Goal: Contribute content: Add original content to the website for others to see

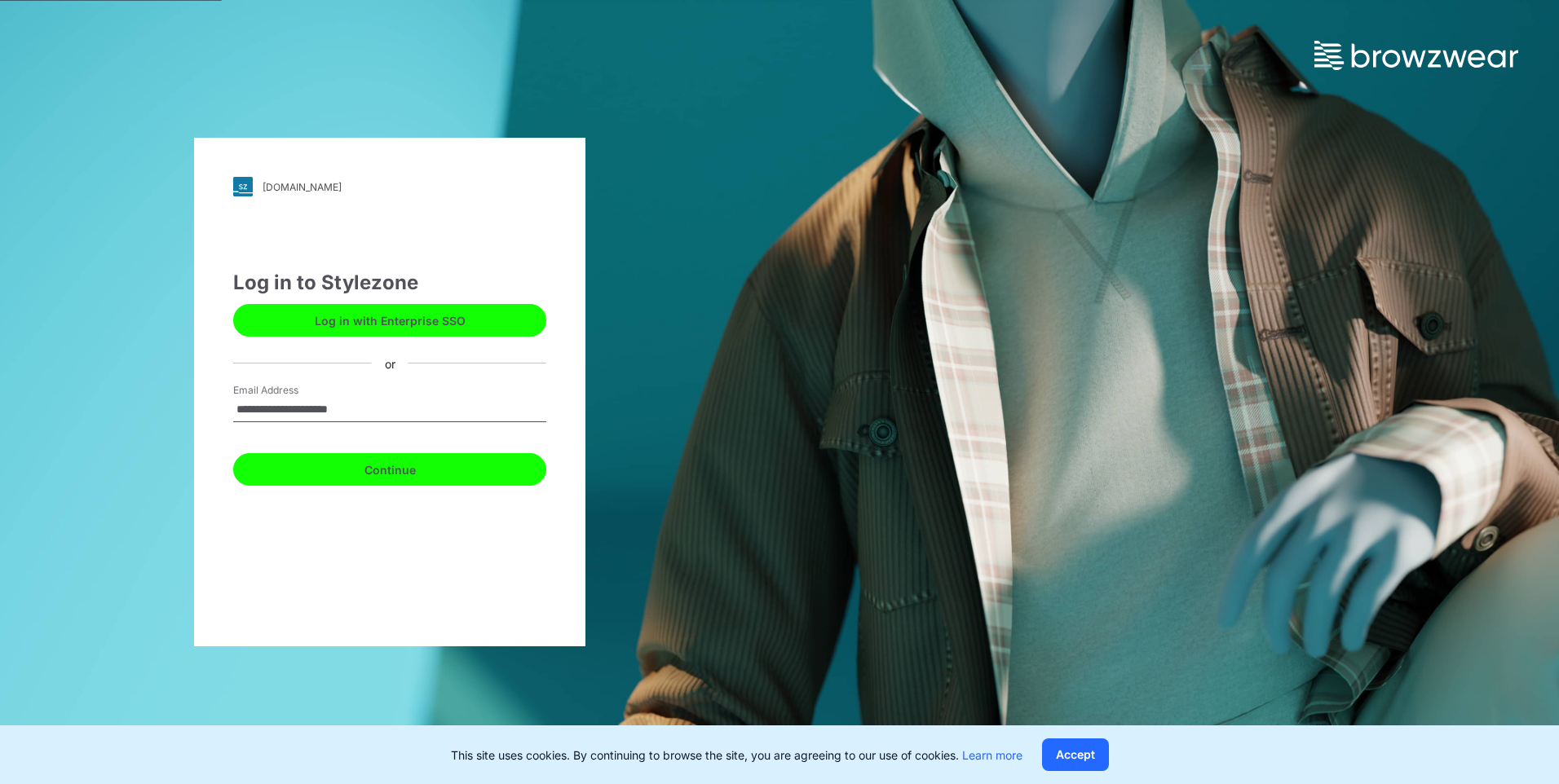
click at [429, 468] on button "Continue" at bounding box center [390, 469] width 313 height 32
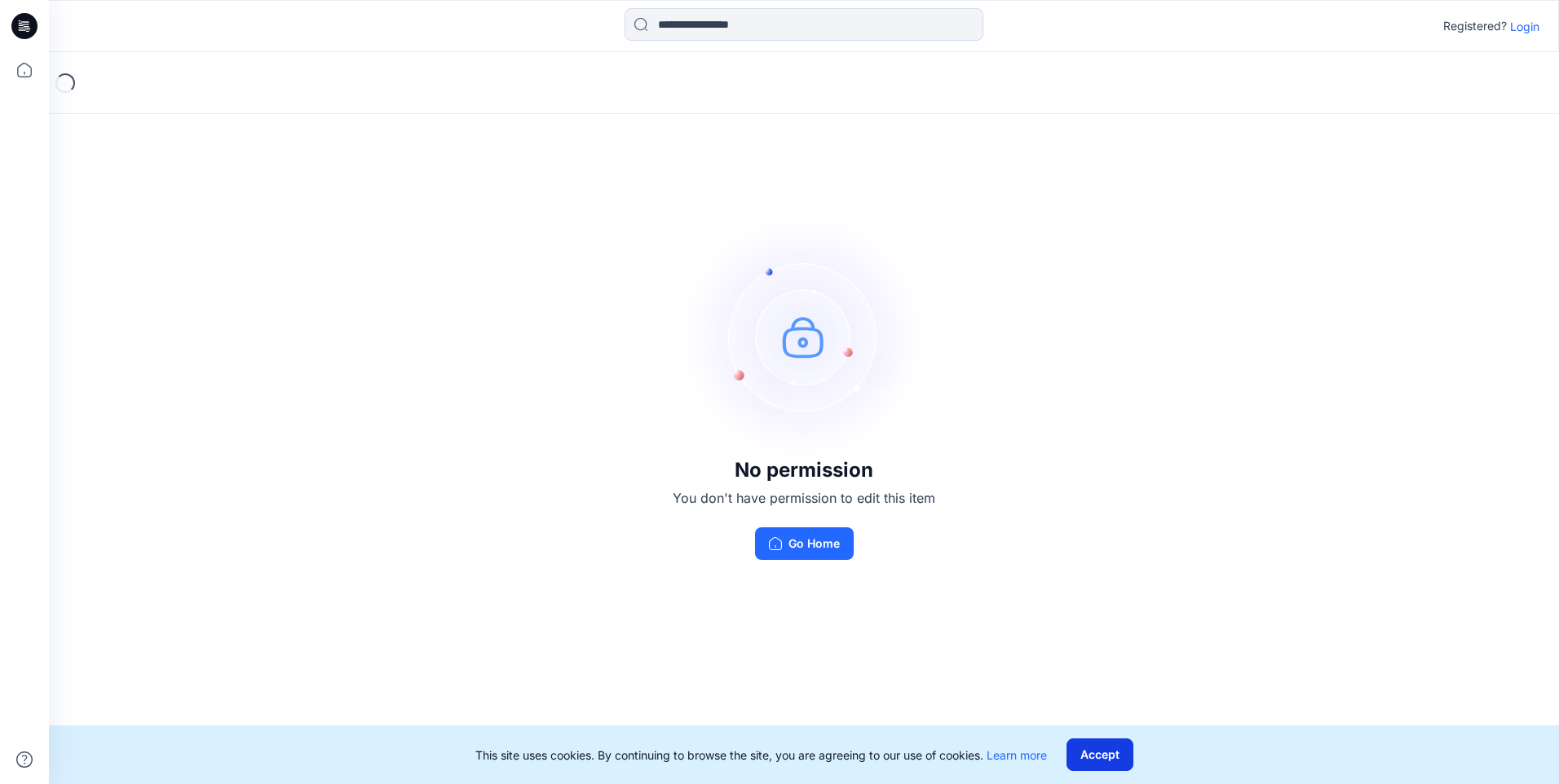
click at [1087, 756] on button "Accept" at bounding box center [1100, 754] width 66 height 32
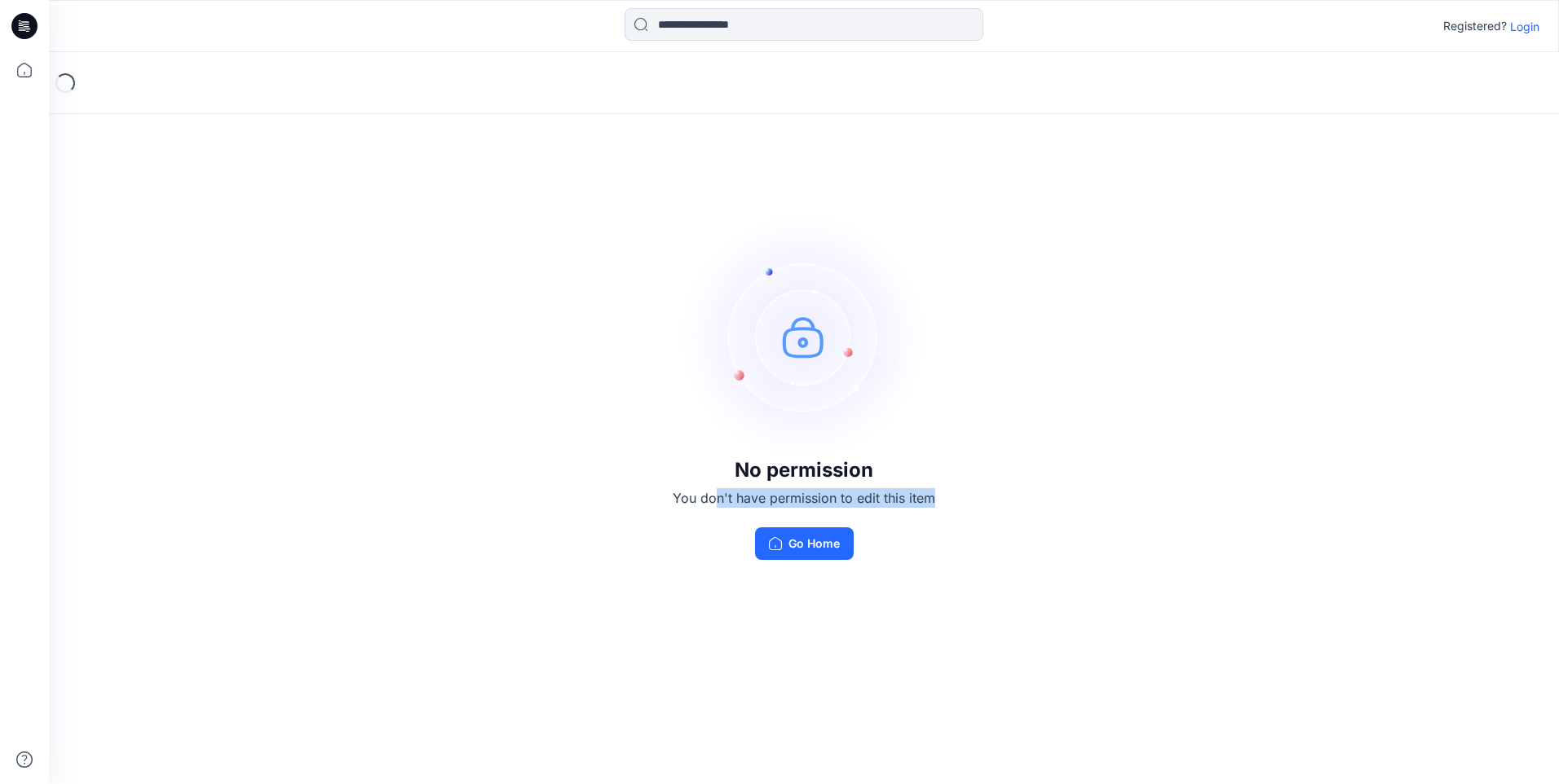
drag, startPoint x: 718, startPoint y: 500, endPoint x: 962, endPoint y: 495, distance: 244.1
click at [962, 495] on div "No permission You don't have permission to edit this item Go Home" at bounding box center [804, 387] width 1510 height 670
drag, startPoint x: 962, startPoint y: 495, endPoint x: 948, endPoint y: 566, distance: 72.4
click at [948, 566] on div "No permission You don't have permission to edit this item Go Home" at bounding box center [804, 387] width 1510 height 670
drag, startPoint x: 939, startPoint y: 500, endPoint x: 701, endPoint y: 463, distance: 240.9
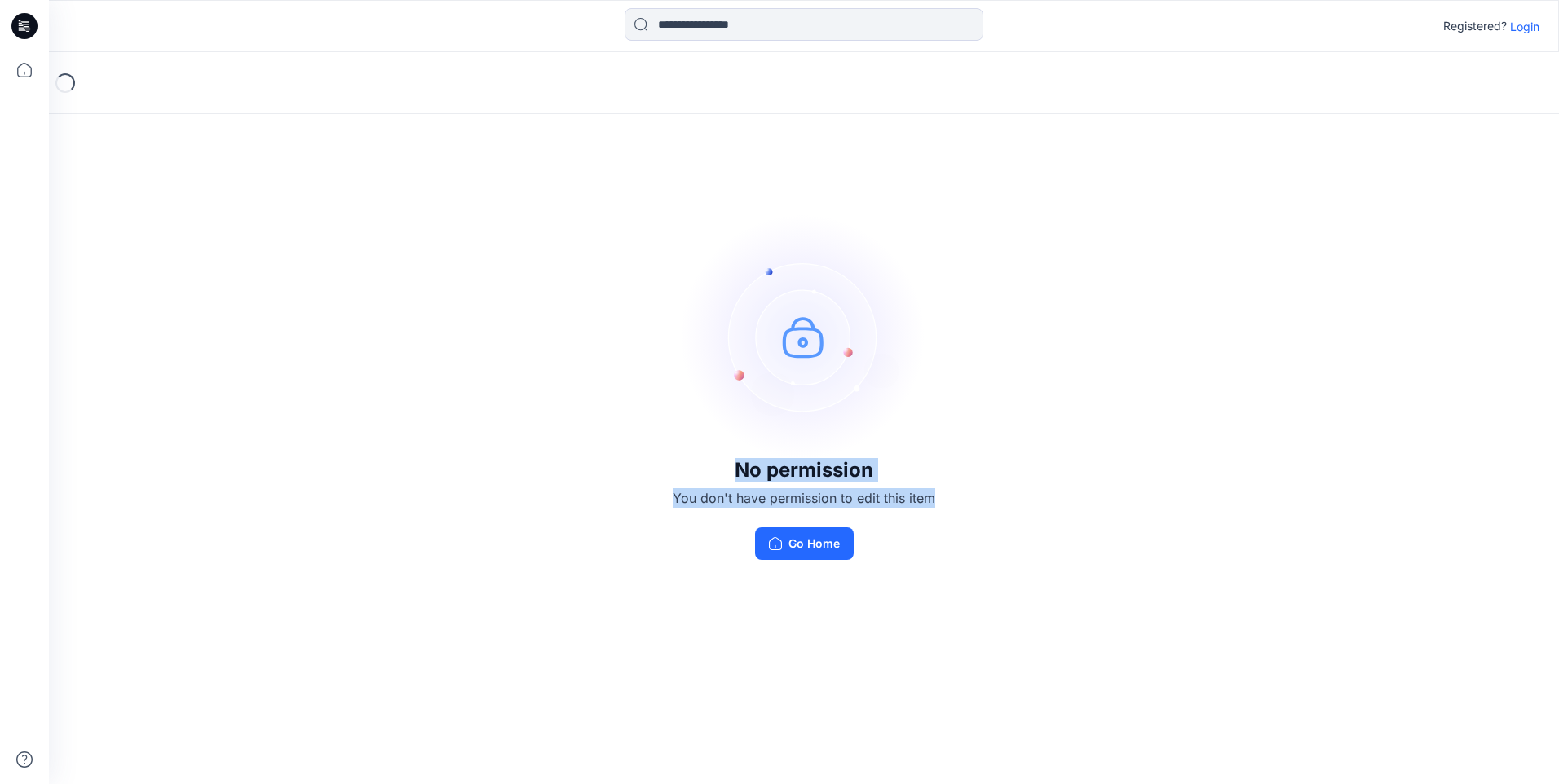
click at [701, 463] on div "No permission You don't have permission to edit this item Go Home" at bounding box center [804, 387] width 1510 height 670
click at [1204, 495] on div "No permission You don't have permission to edit this item Go Home" at bounding box center [804, 387] width 1510 height 670
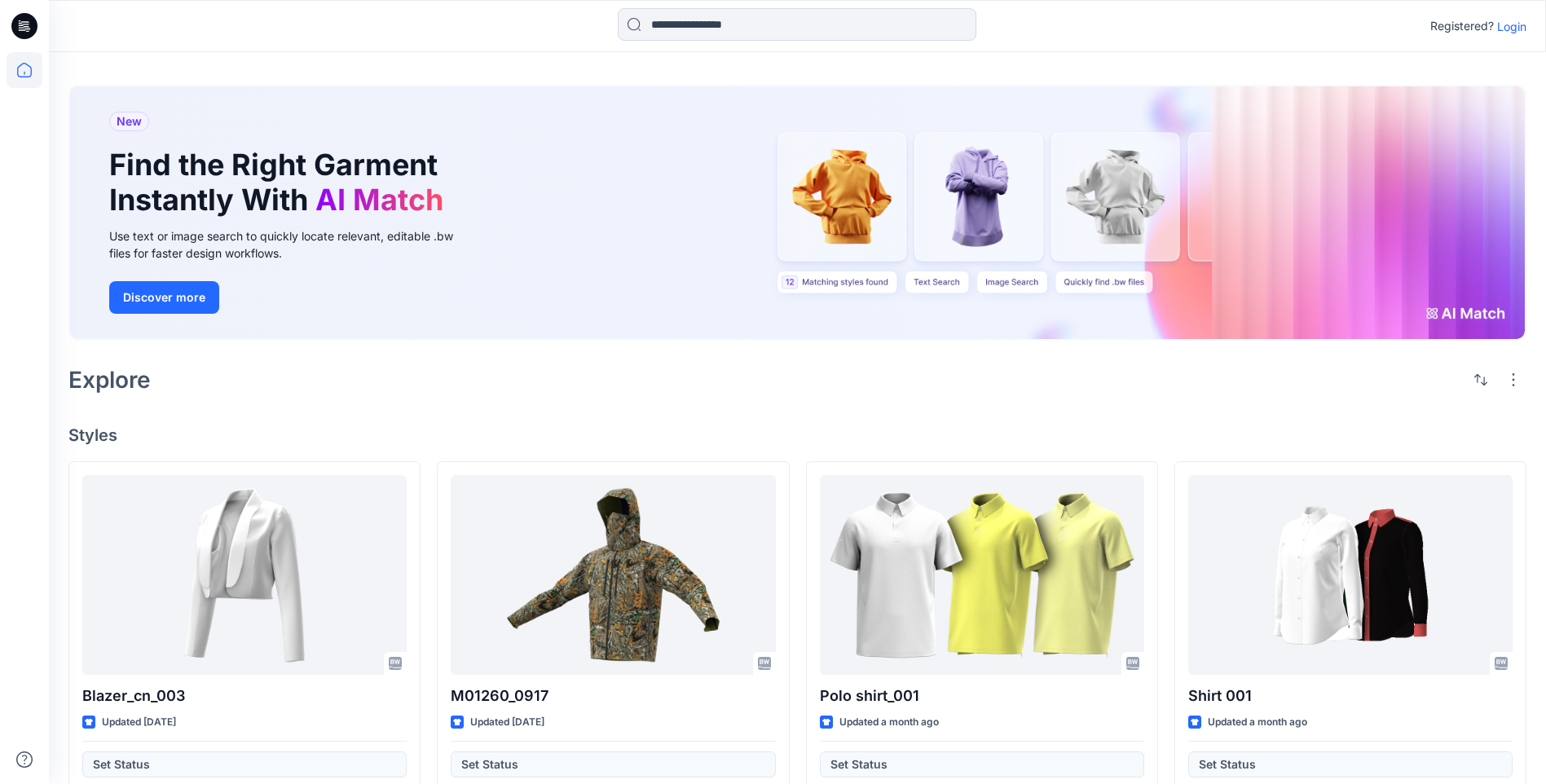
click at [1510, 24] on p "Login" at bounding box center [1512, 26] width 29 height 18
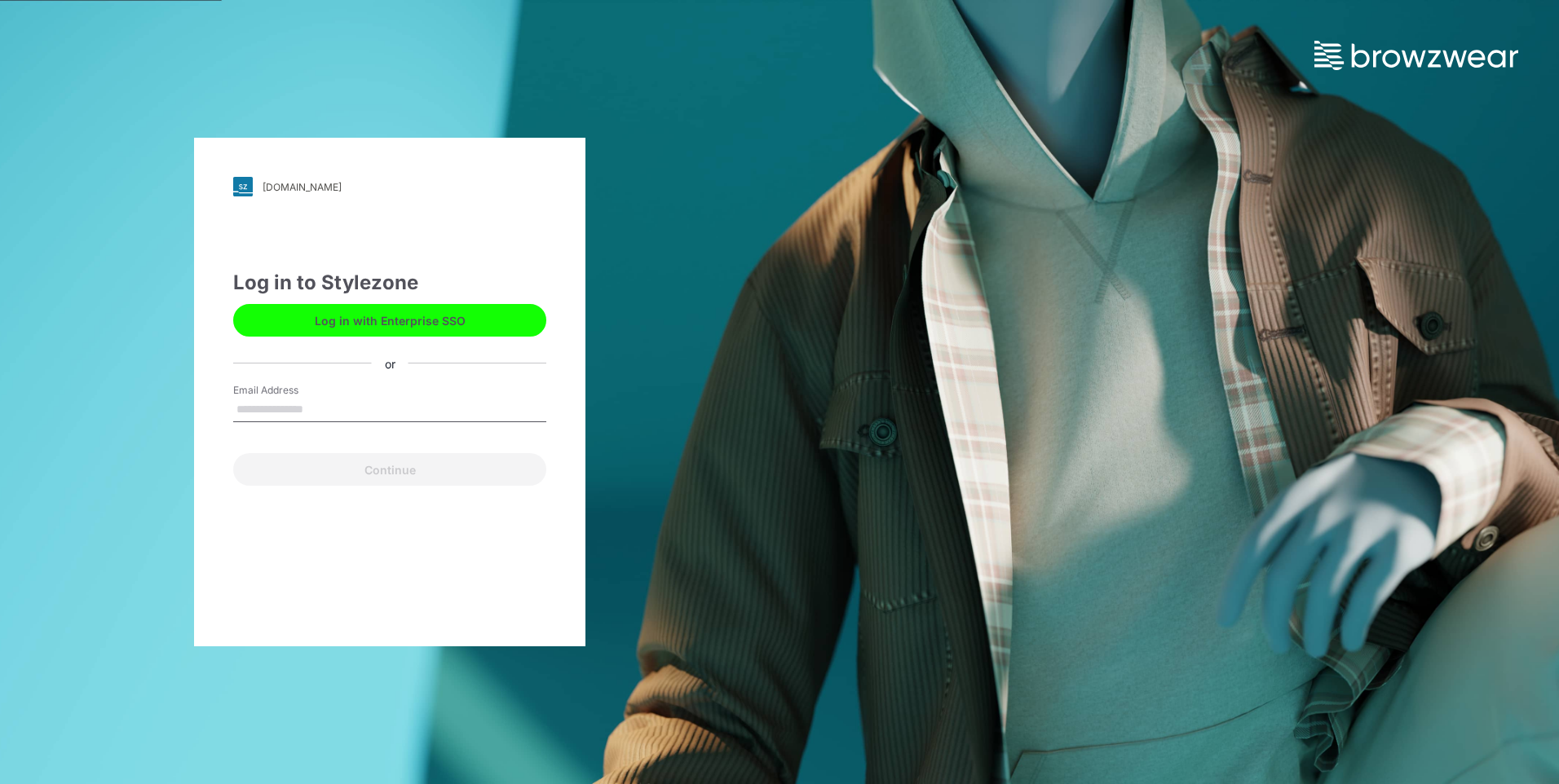
click at [321, 416] on input "Email Address" at bounding box center [390, 409] width 313 height 24
type input "**********"
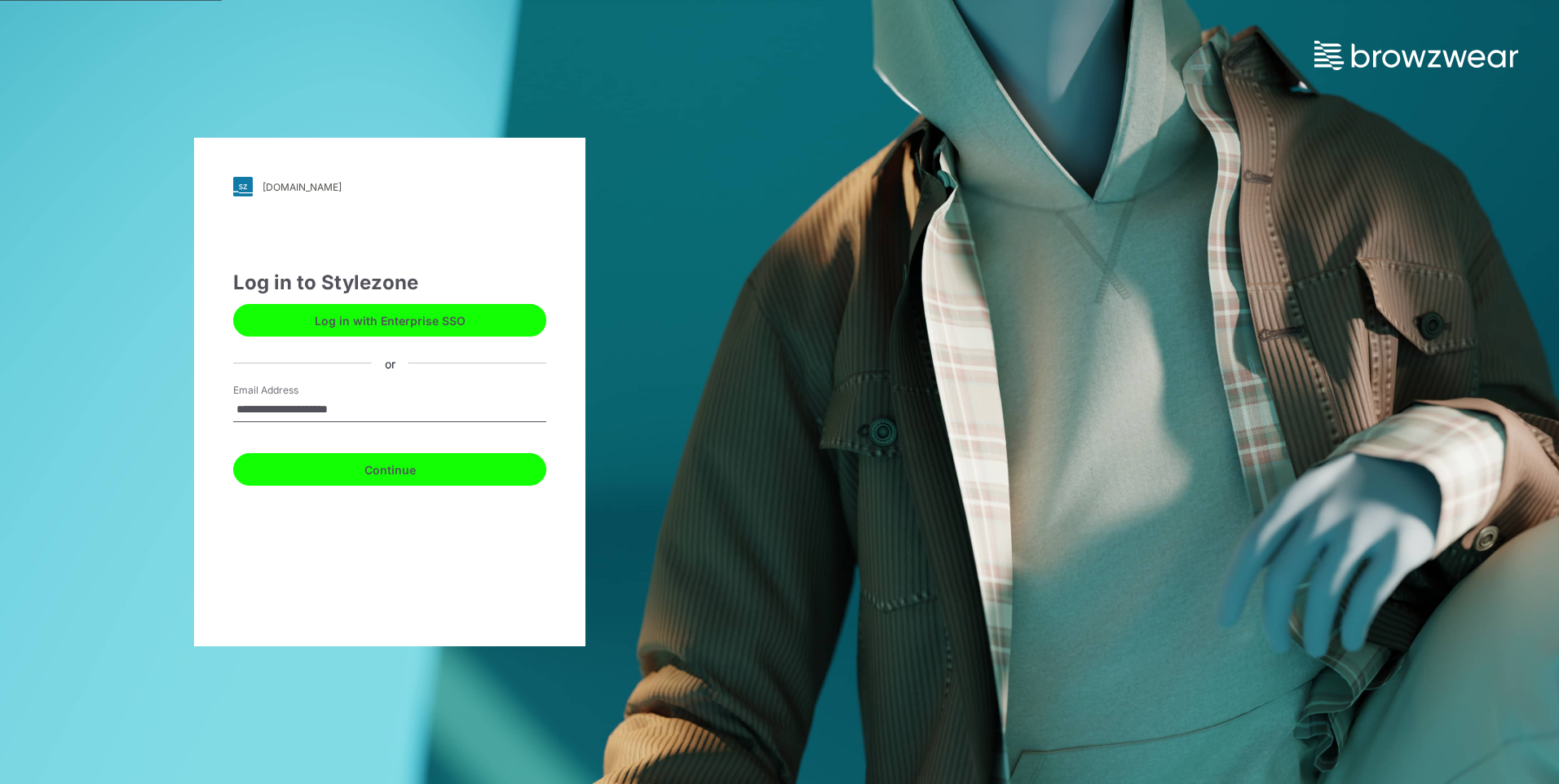
click at [373, 469] on button "Continue" at bounding box center [390, 469] width 313 height 32
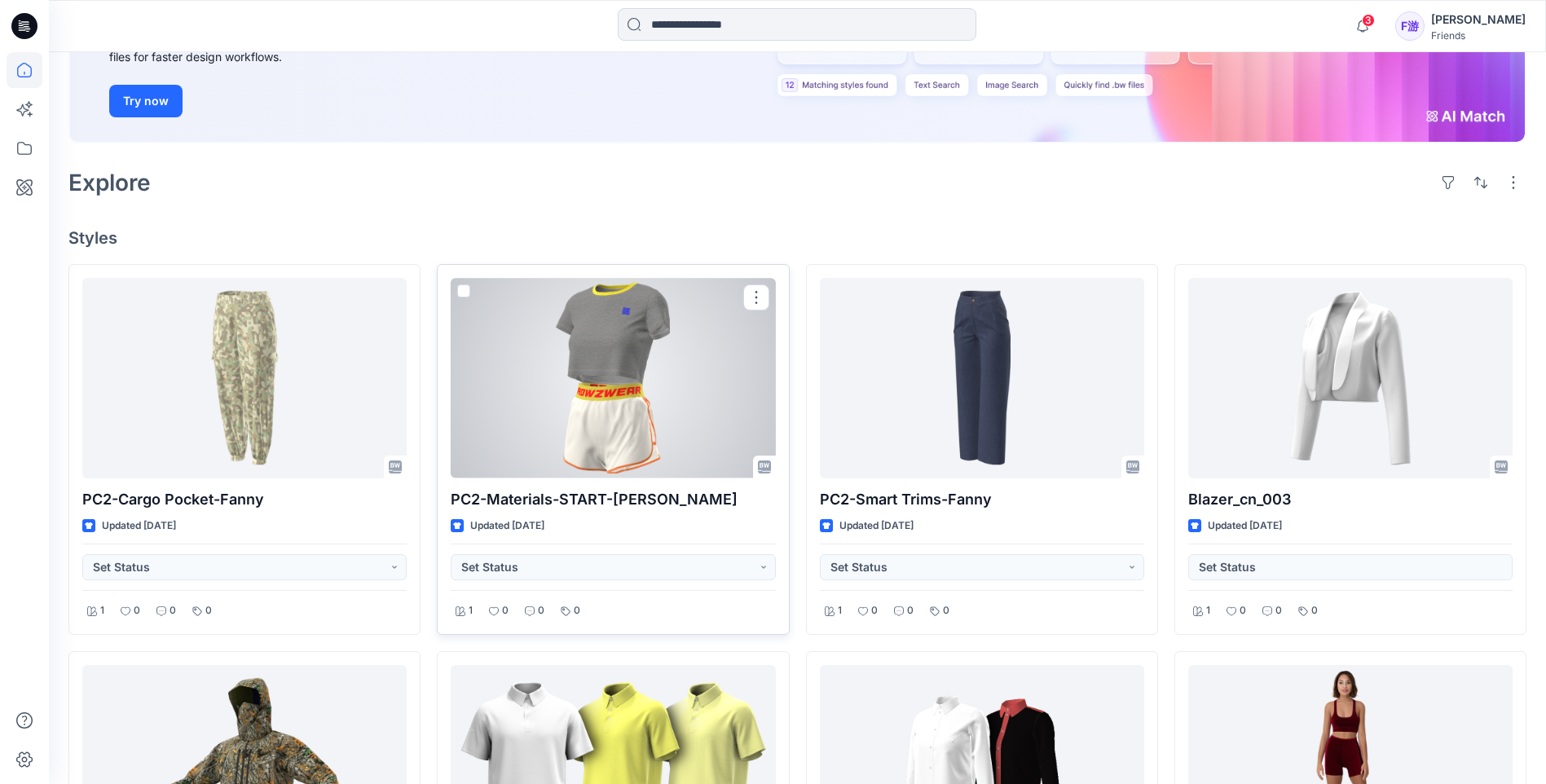
scroll to position [271, 0]
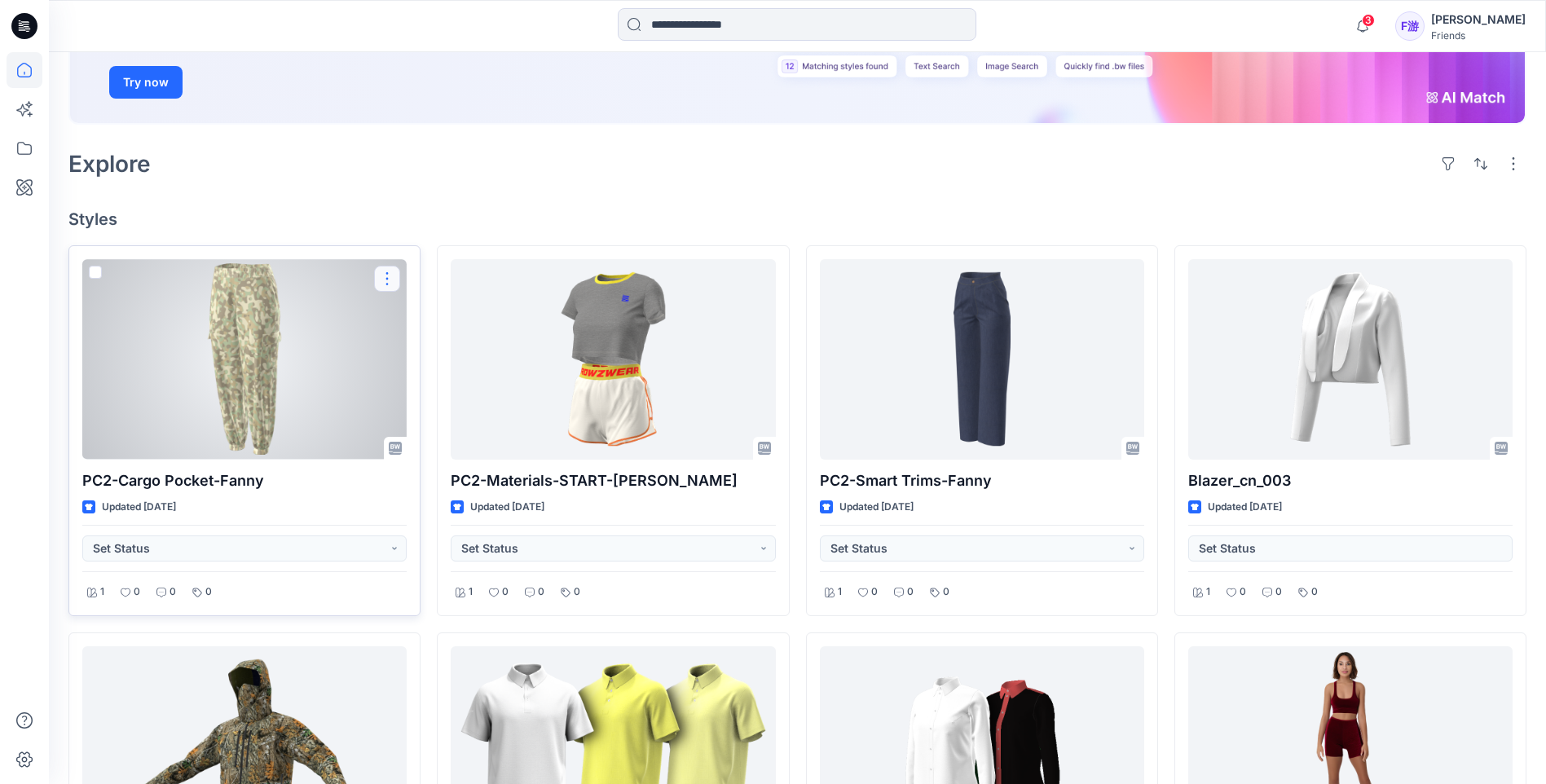
click at [386, 274] on button "button" at bounding box center [387, 278] width 26 height 26
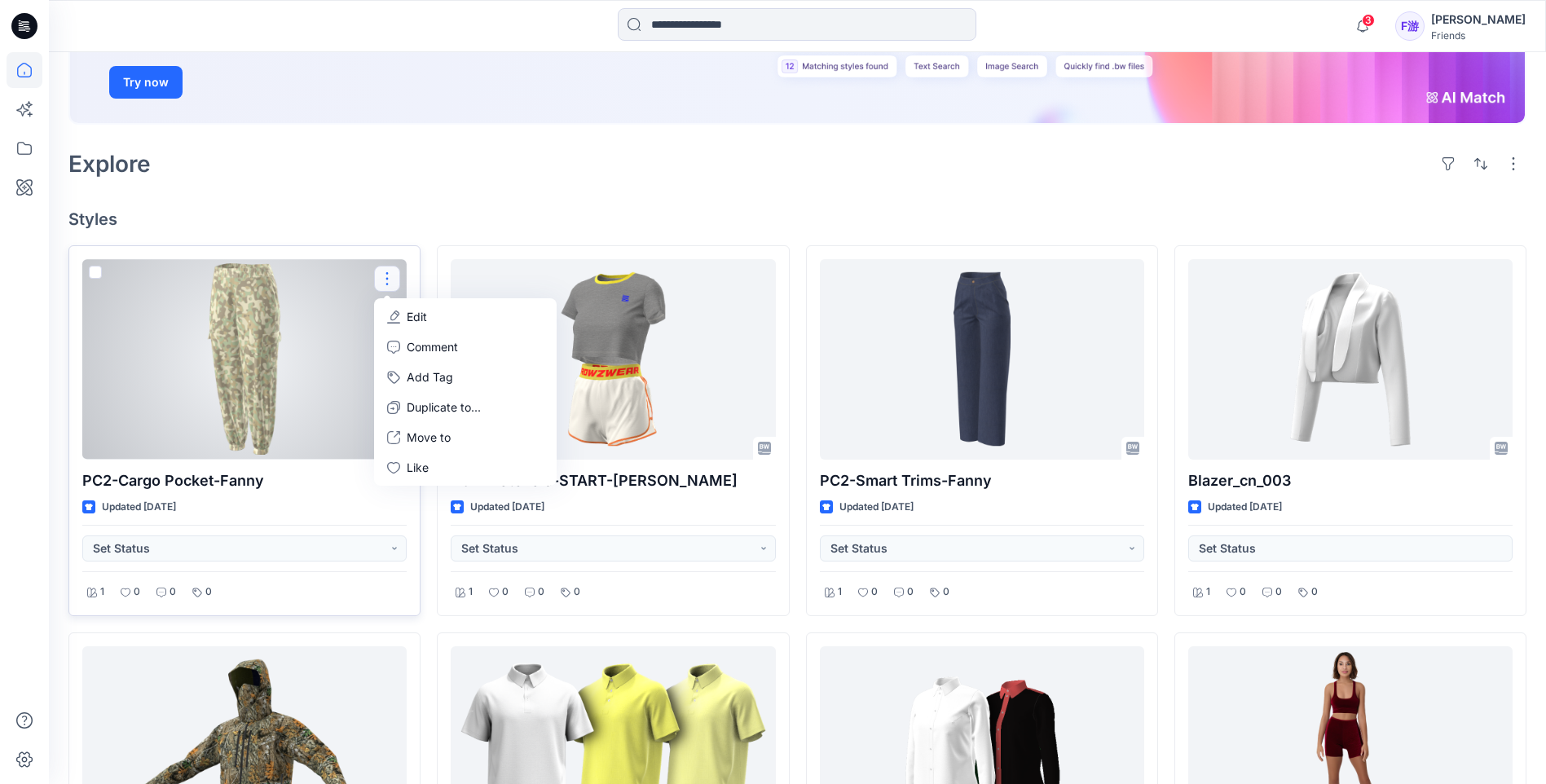
click at [421, 316] on p "Edit" at bounding box center [416, 316] width 21 height 18
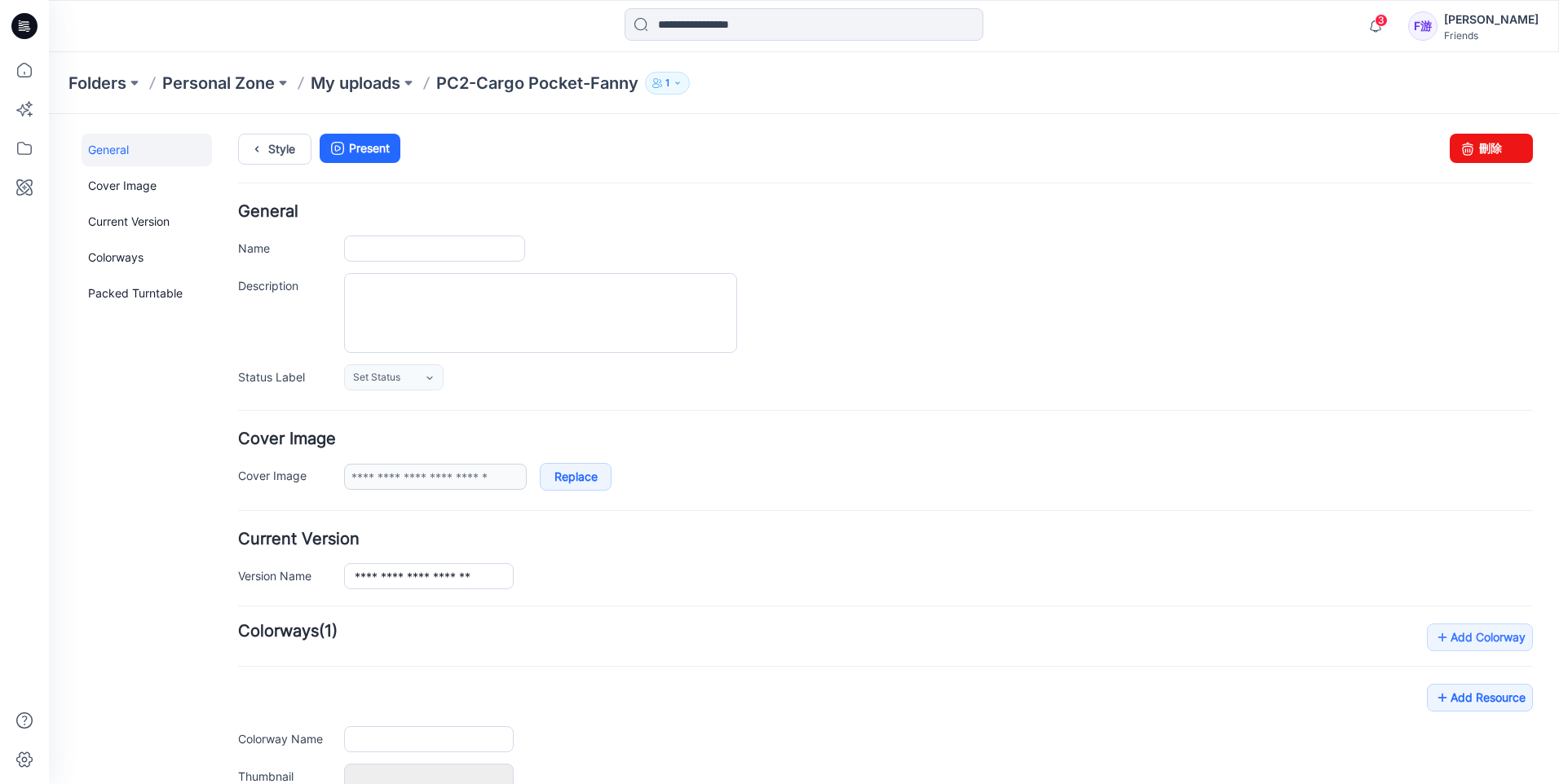
type input "**********"
click at [681, 81] on icon "button" at bounding box center [678, 83] width 10 height 10
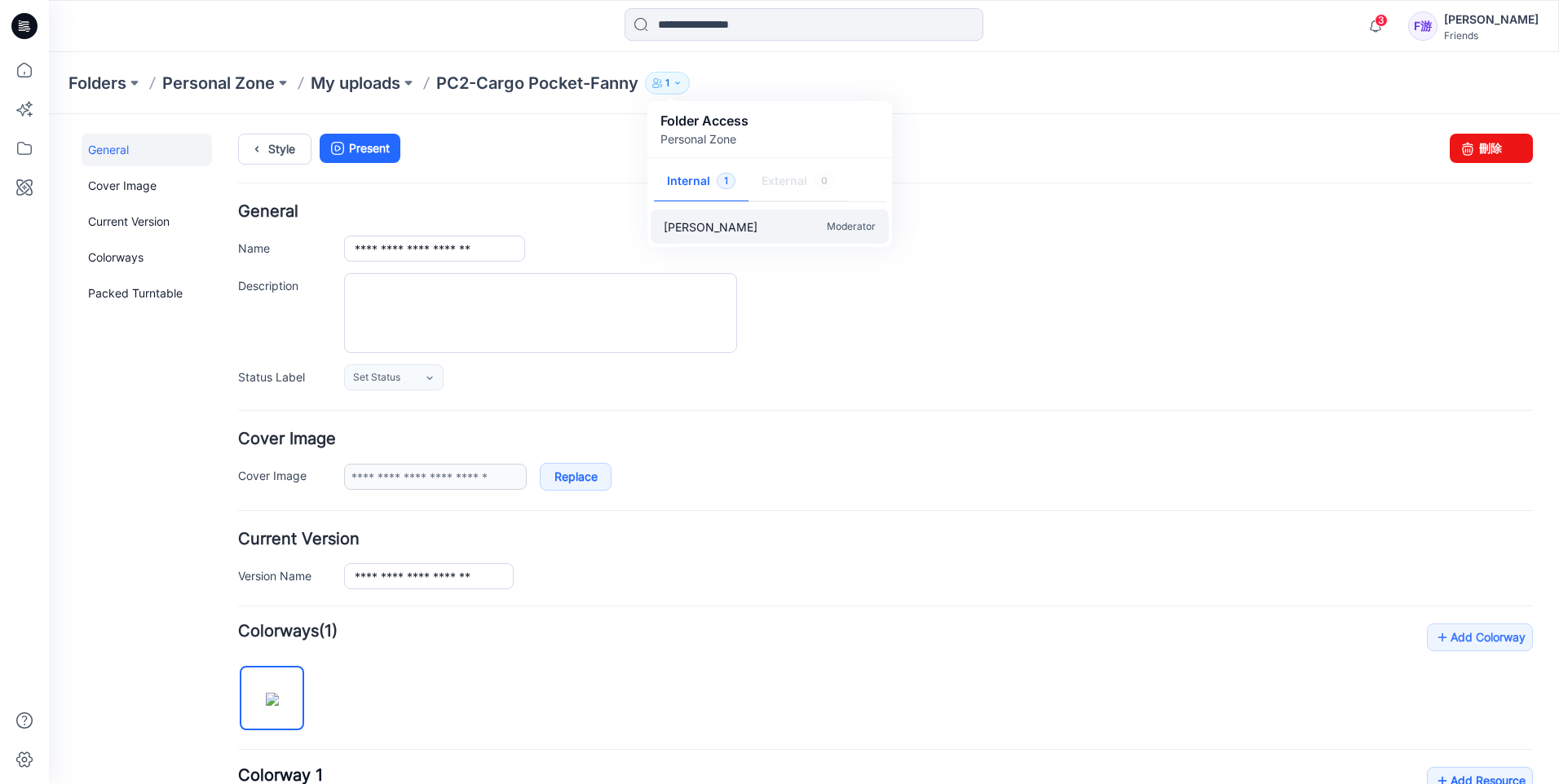
click at [868, 229] on p "Moderator" at bounding box center [851, 227] width 49 height 18
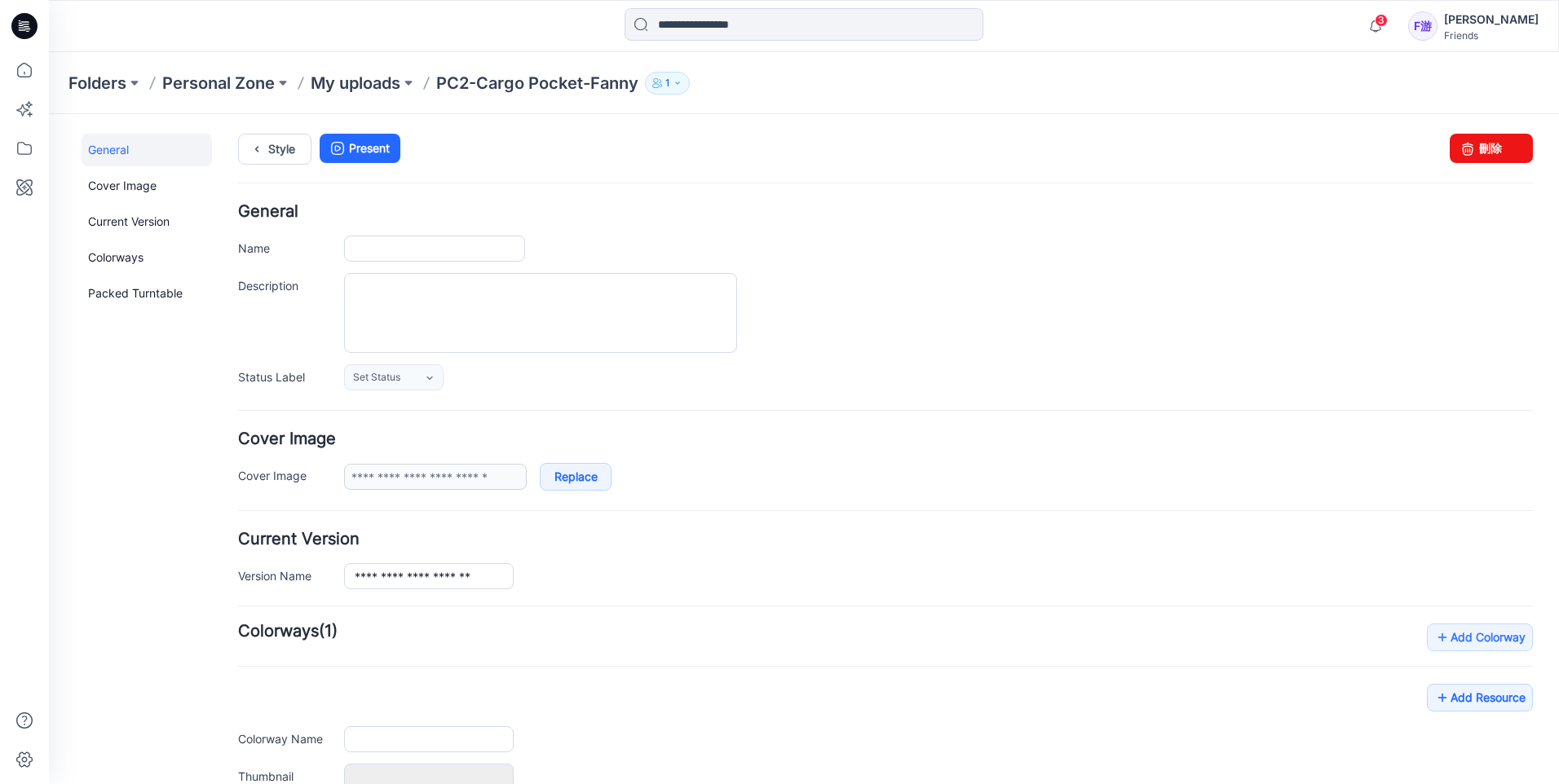
type input "**********"
click at [545, 83] on p "PC2-Cargo Pocket-Fanny" at bounding box center [536, 82] width 202 height 22
click at [545, 88] on p "PC2-Cargo Pocket-Fanny" at bounding box center [536, 82] width 202 height 22
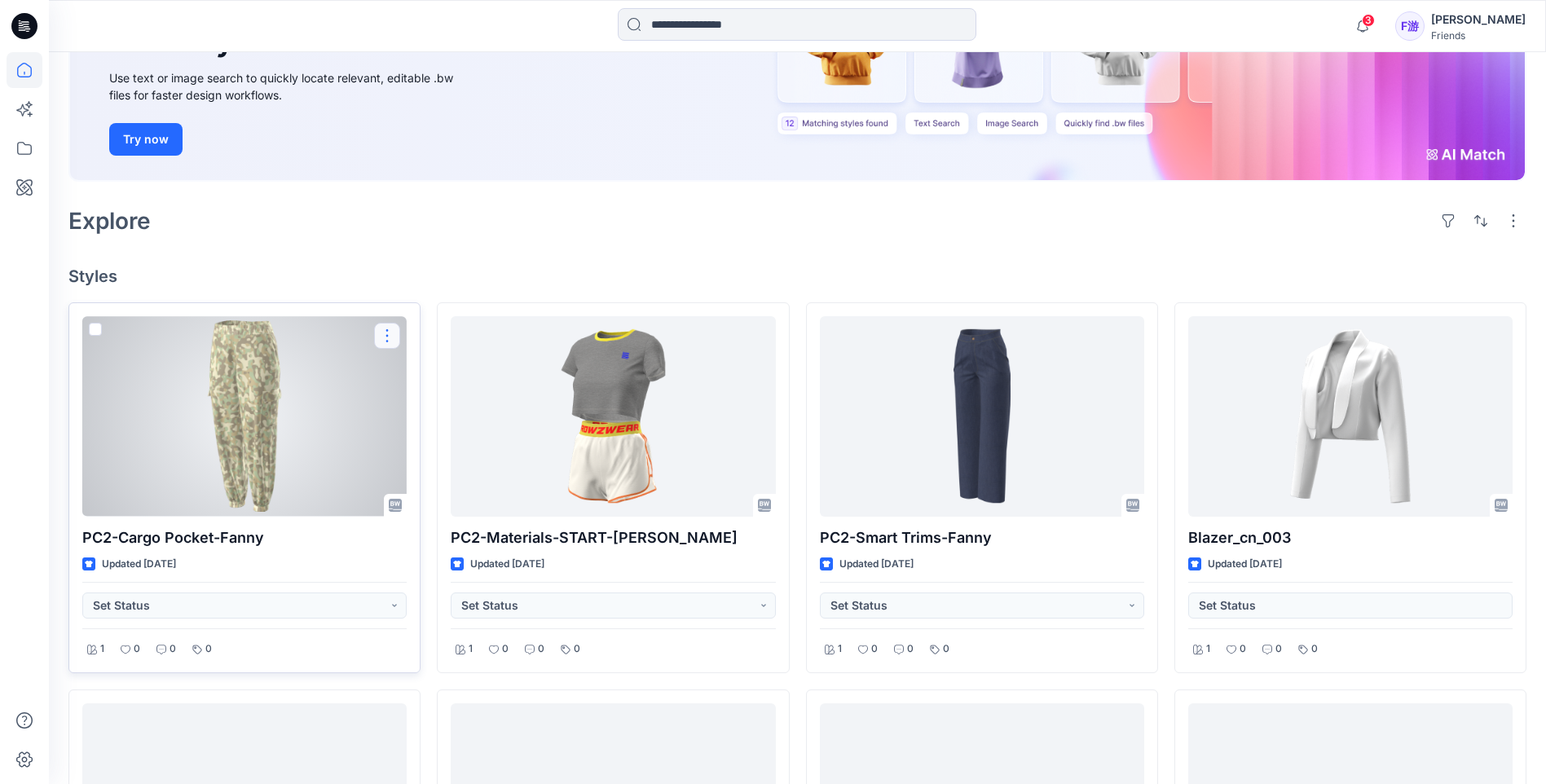
scroll to position [276, 0]
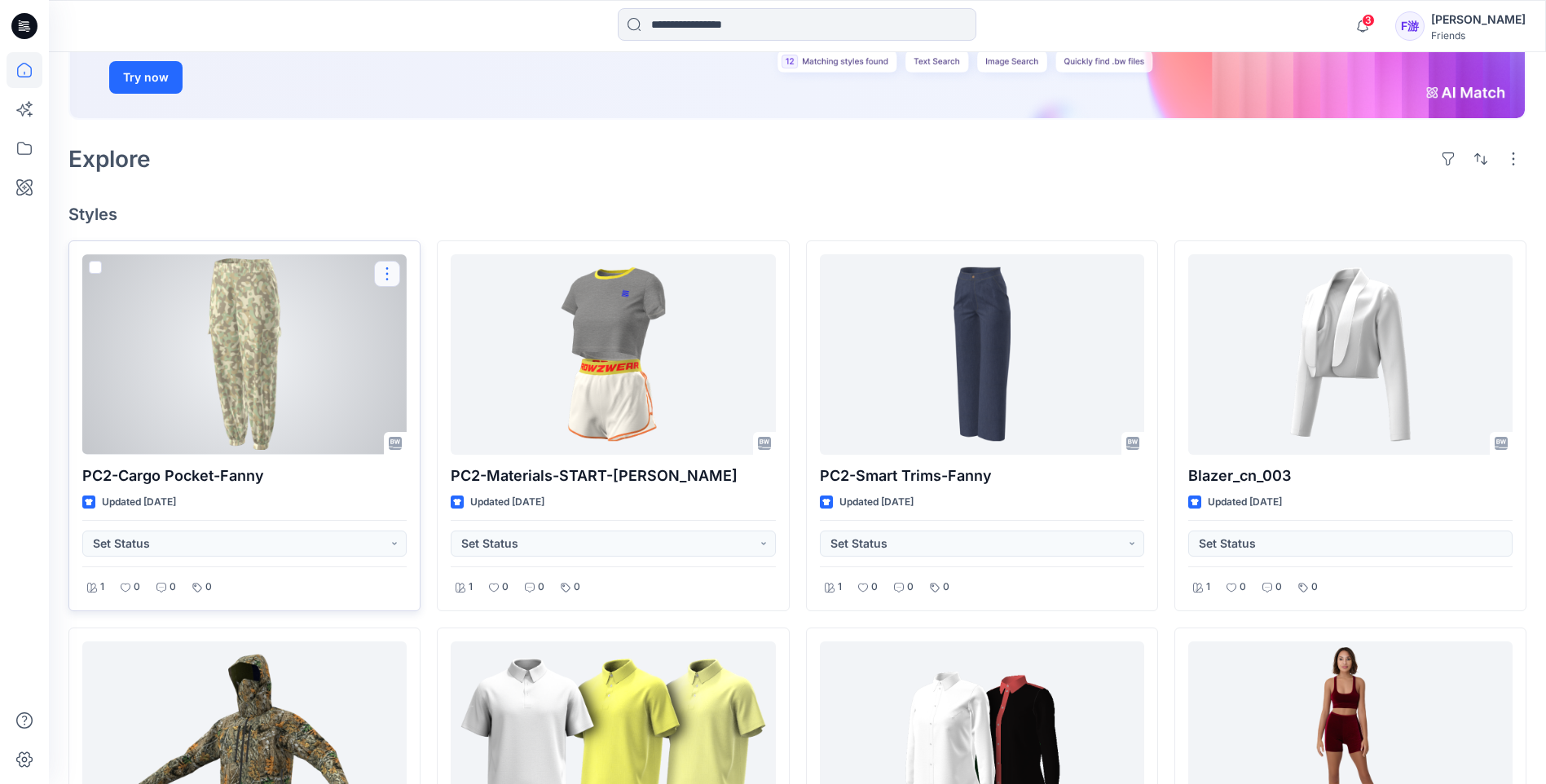
click at [390, 278] on button "button" at bounding box center [387, 273] width 26 height 26
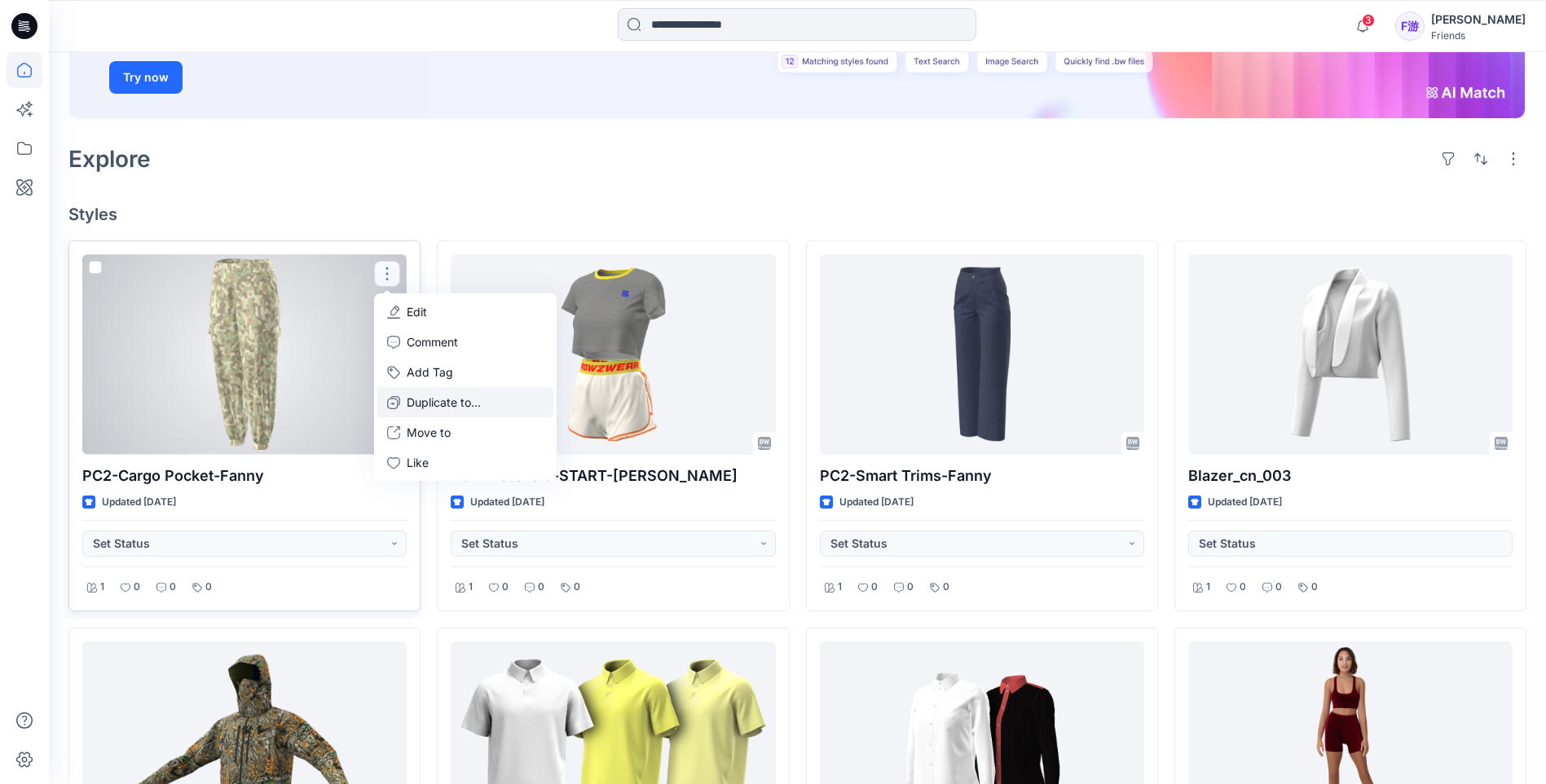
click at [446, 406] on p "Duplicate to..." at bounding box center [443, 402] width 74 height 18
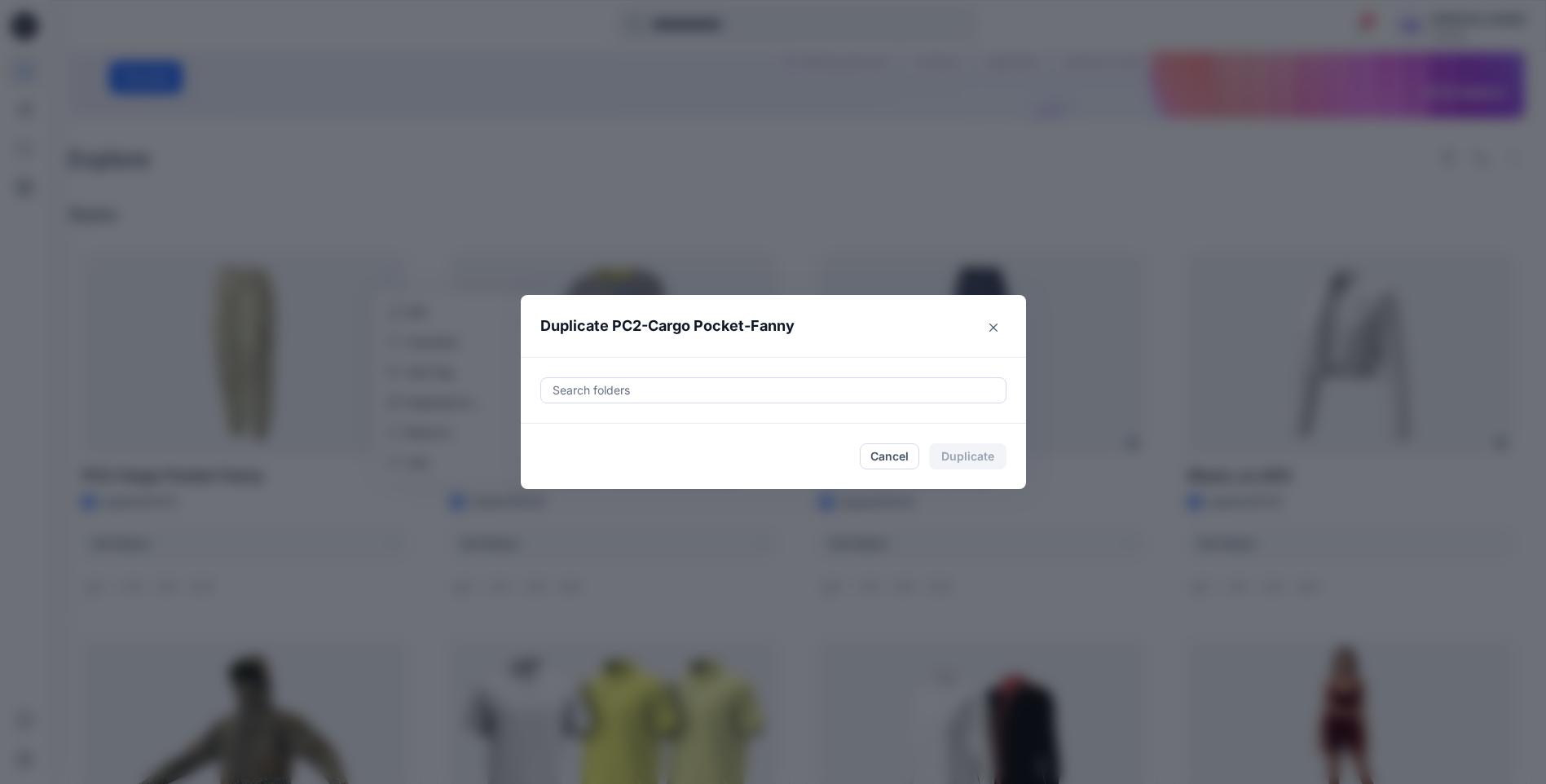
click at [633, 391] on div at bounding box center [773, 391] width 445 height 20
click at [998, 331] on icon "Close" at bounding box center [993, 327] width 8 height 8
